Goal: Information Seeking & Learning: Check status

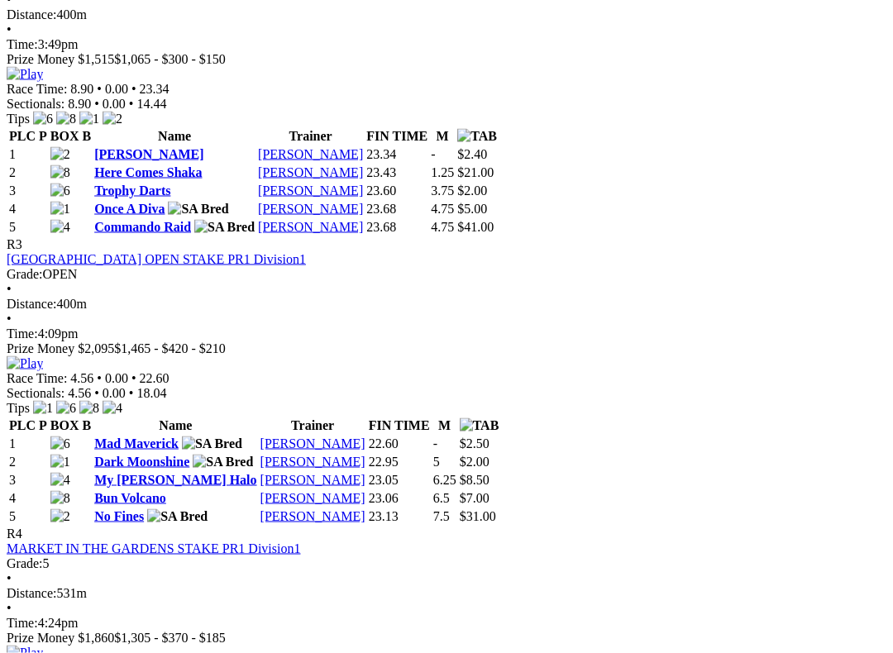
scroll to position [1158, 0]
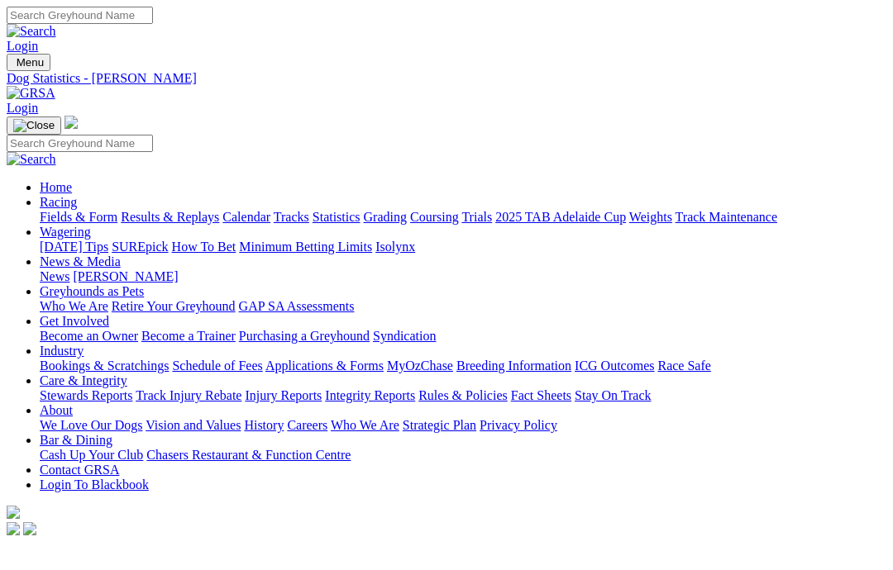
click at [459, 210] on link "Coursing" at bounding box center [434, 217] width 49 height 14
